Goal: Task Accomplishment & Management: Use online tool/utility

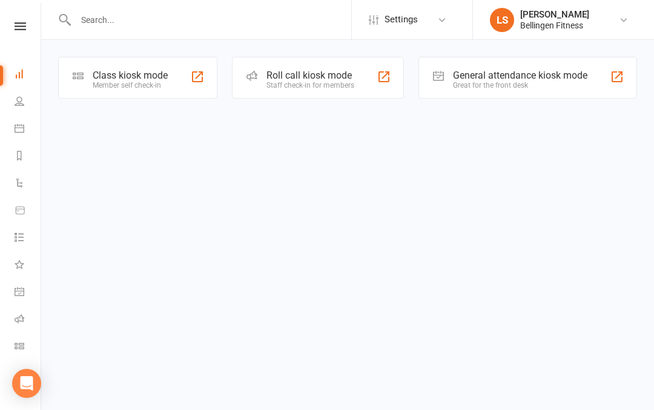
click at [515, 85] on div "Great for the front desk" at bounding box center [520, 85] width 134 height 8
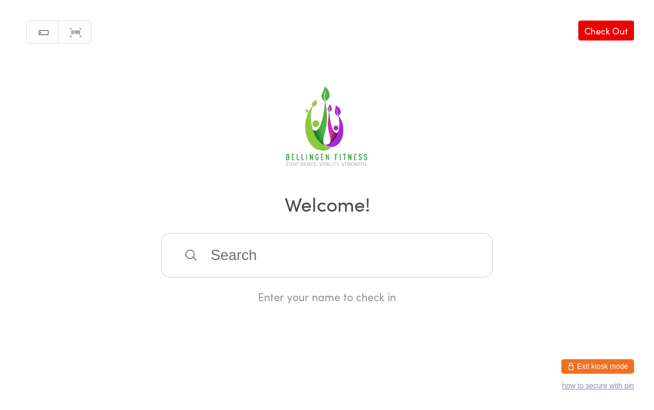
click at [408, 278] on input "search" at bounding box center [327, 255] width 332 height 45
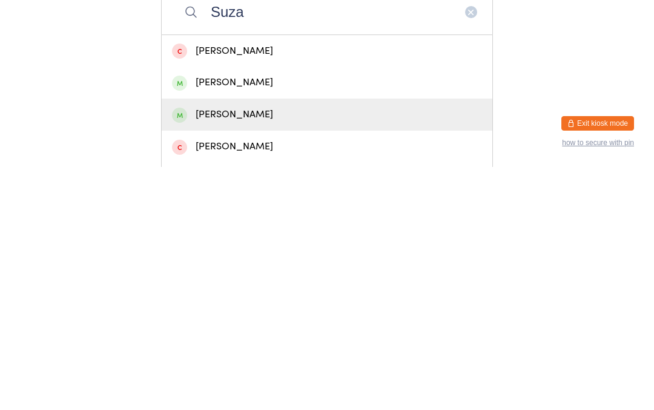
type input "Suza"
click at [268, 350] on div "[PERSON_NAME]" at bounding box center [327, 358] width 310 height 16
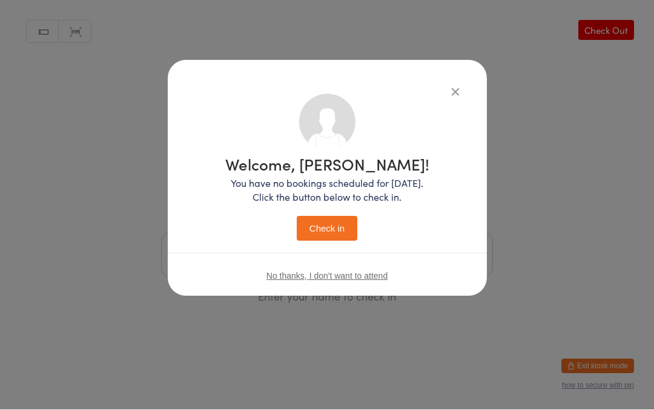
click at [326, 230] on button "Check in" at bounding box center [327, 229] width 61 height 25
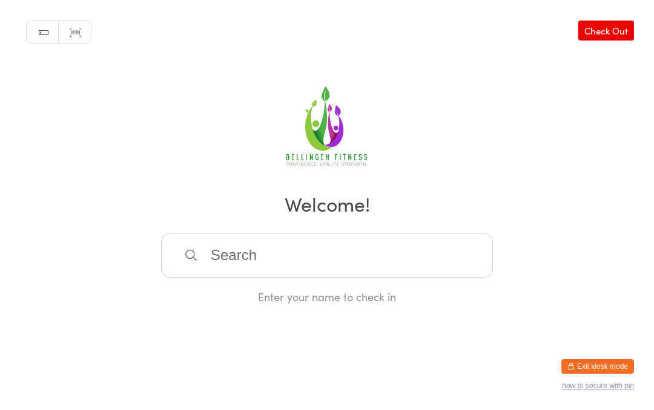
click at [360, 251] on input "search" at bounding box center [327, 255] width 332 height 45
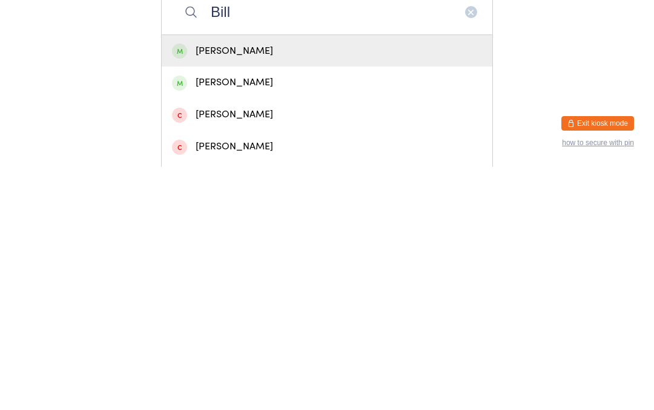
type input "Bill"
click at [251, 286] on div "[PERSON_NAME]" at bounding box center [327, 294] width 310 height 16
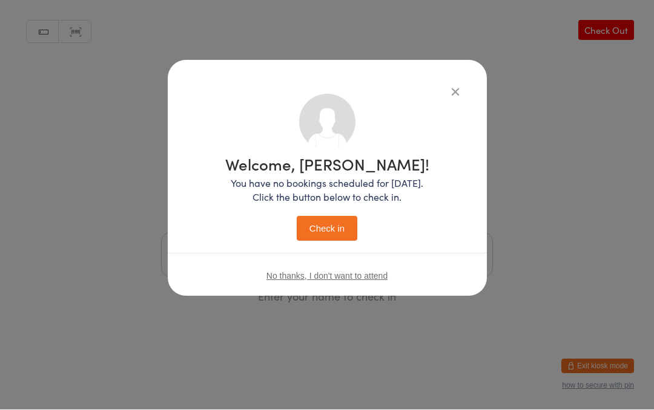
click at [332, 217] on button "Check in" at bounding box center [327, 229] width 61 height 25
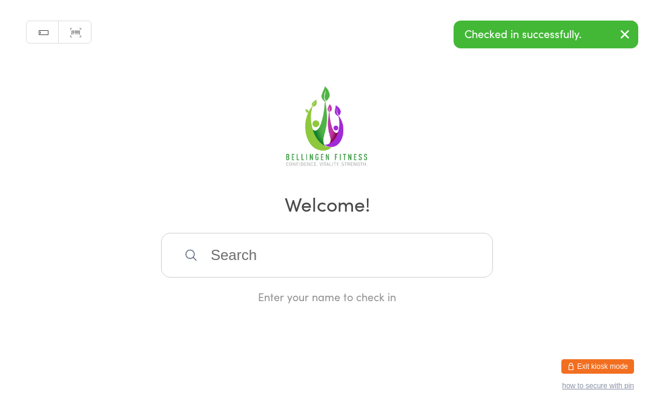
click at [438, 256] on input "search" at bounding box center [327, 255] width 332 height 45
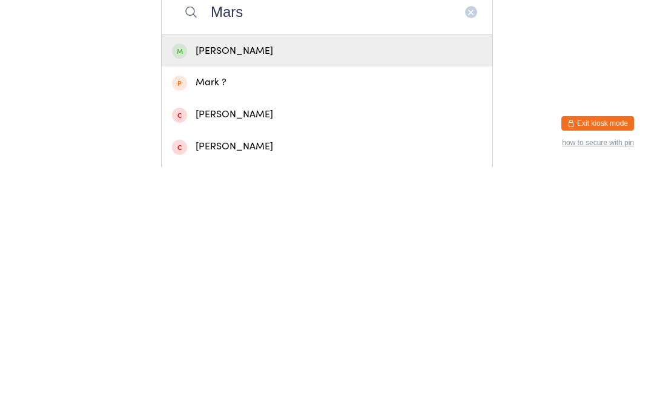
type input "Mars"
click at [310, 278] on div "[PERSON_NAME]" at bounding box center [327, 294] width 331 height 32
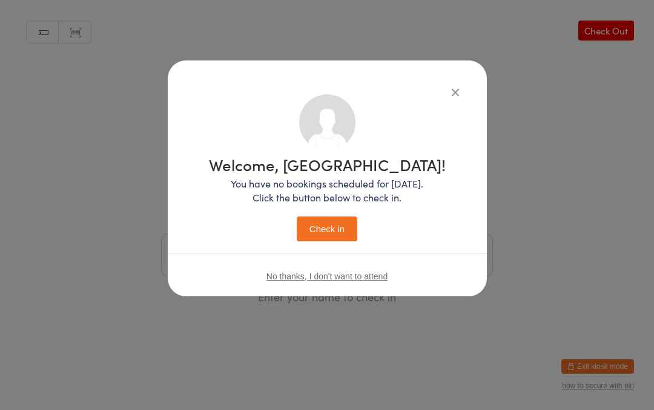
click at [329, 230] on button "Check in" at bounding box center [327, 229] width 61 height 25
